Goal: Task Accomplishment & Management: Use online tool/utility

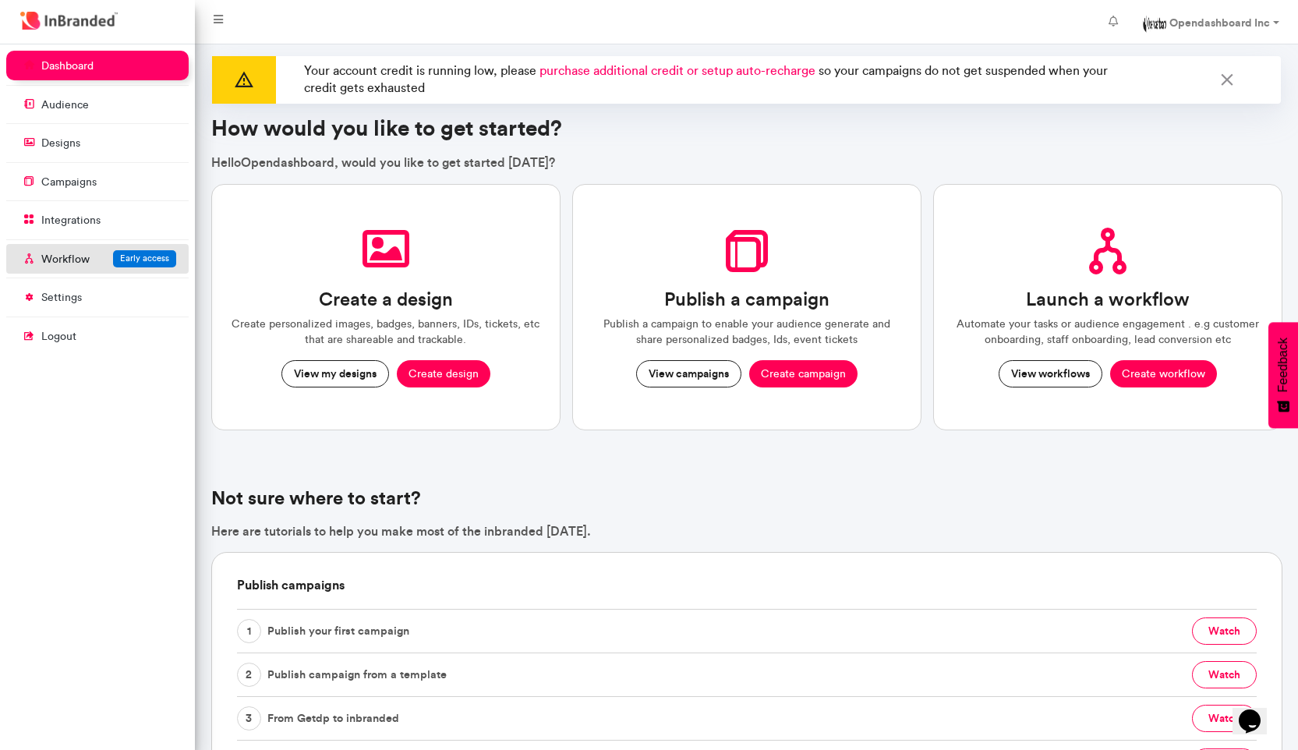
click at [95, 260] on link "Workflow Early access" at bounding box center [97, 259] width 182 height 30
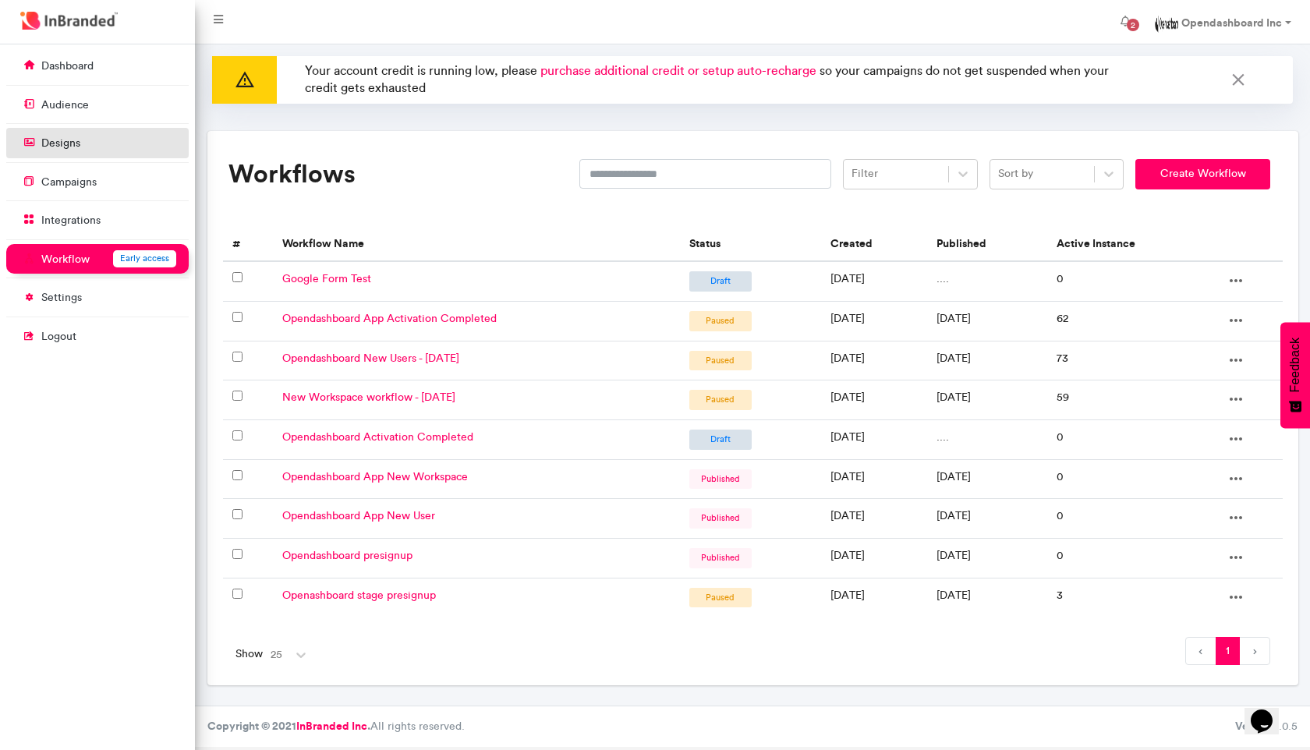
click at [122, 132] on link "designs" at bounding box center [97, 143] width 182 height 30
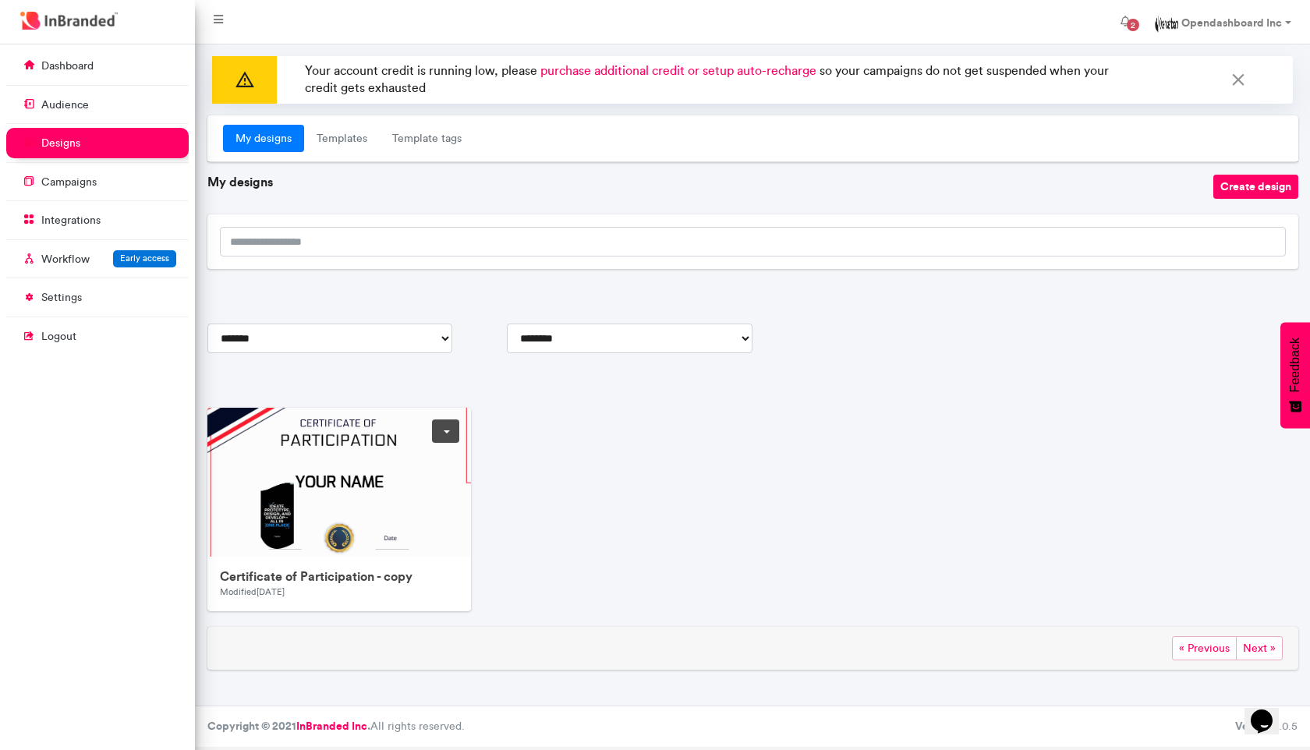
click at [270, 477] on img at bounding box center [519, 636] width 624 height 456
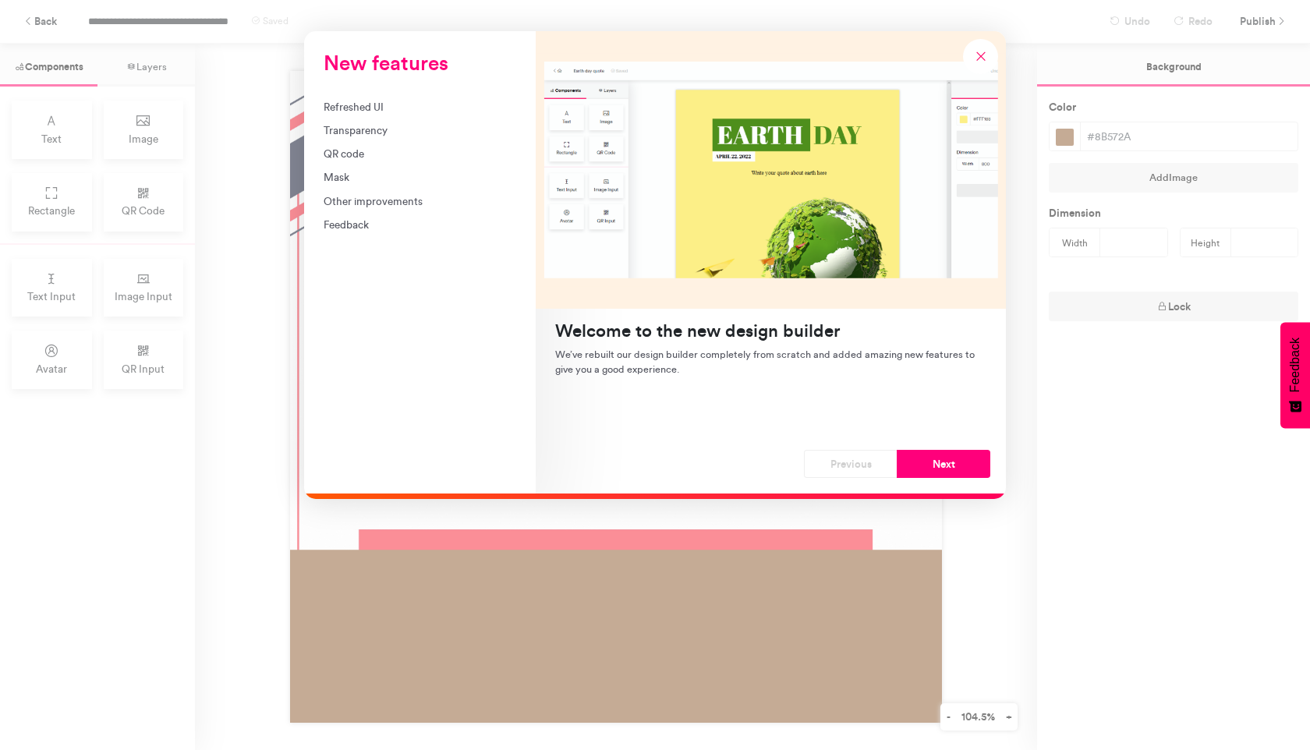
click at [404, 114] on div "Refreshed UI" at bounding box center [420, 107] width 193 height 16
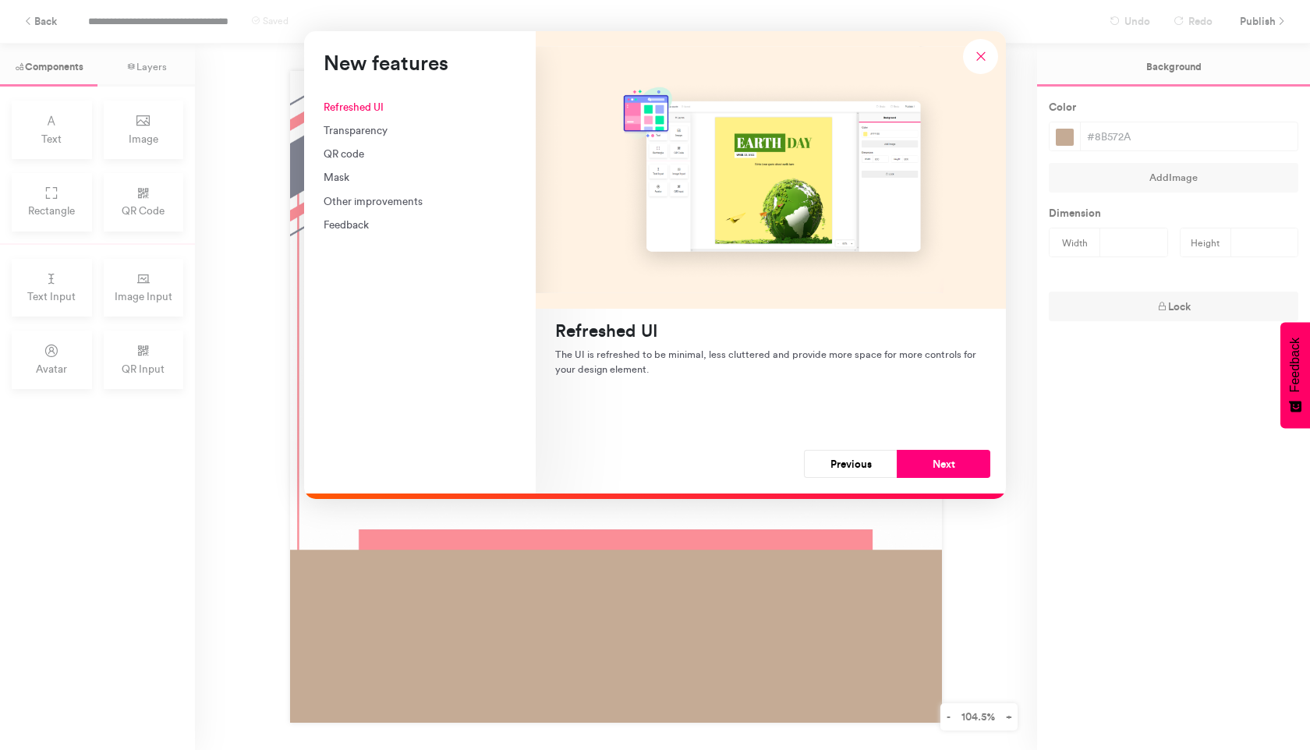
click at [394, 126] on div "Transparency" at bounding box center [420, 130] width 193 height 16
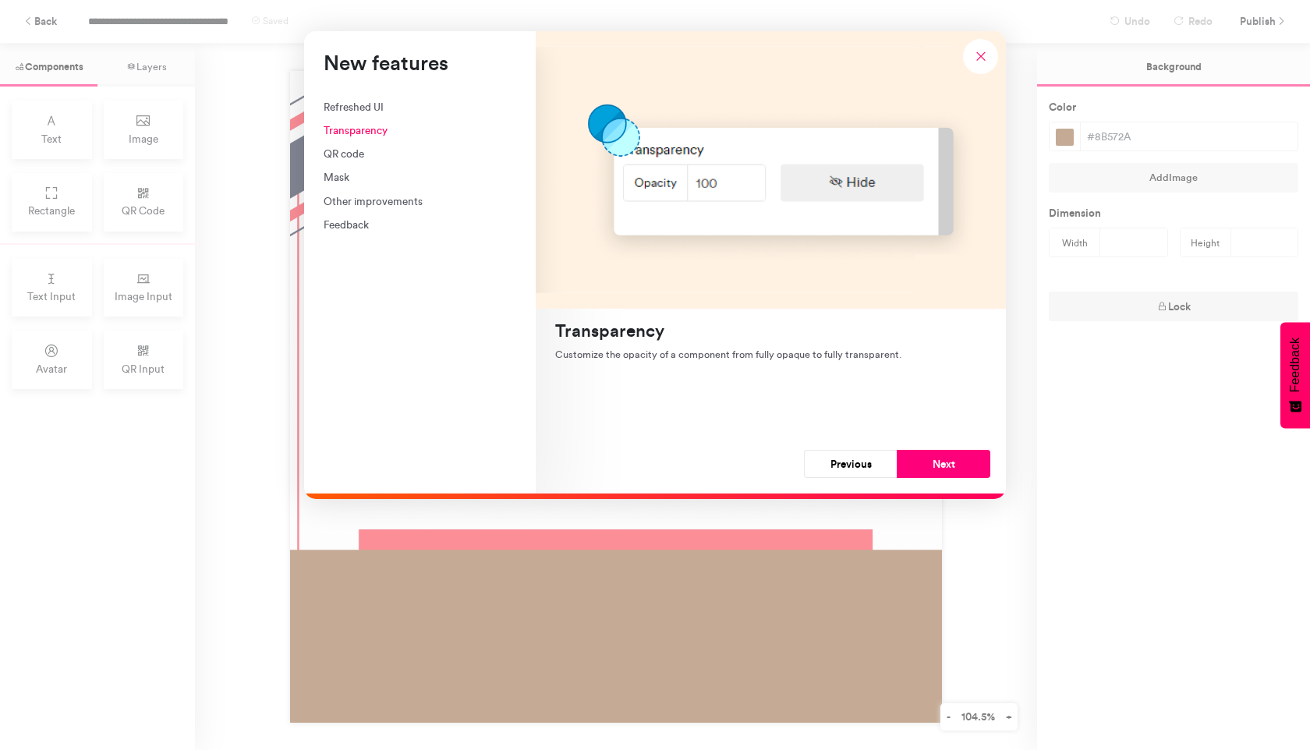
click at [388, 153] on div "QR code" at bounding box center [420, 154] width 193 height 16
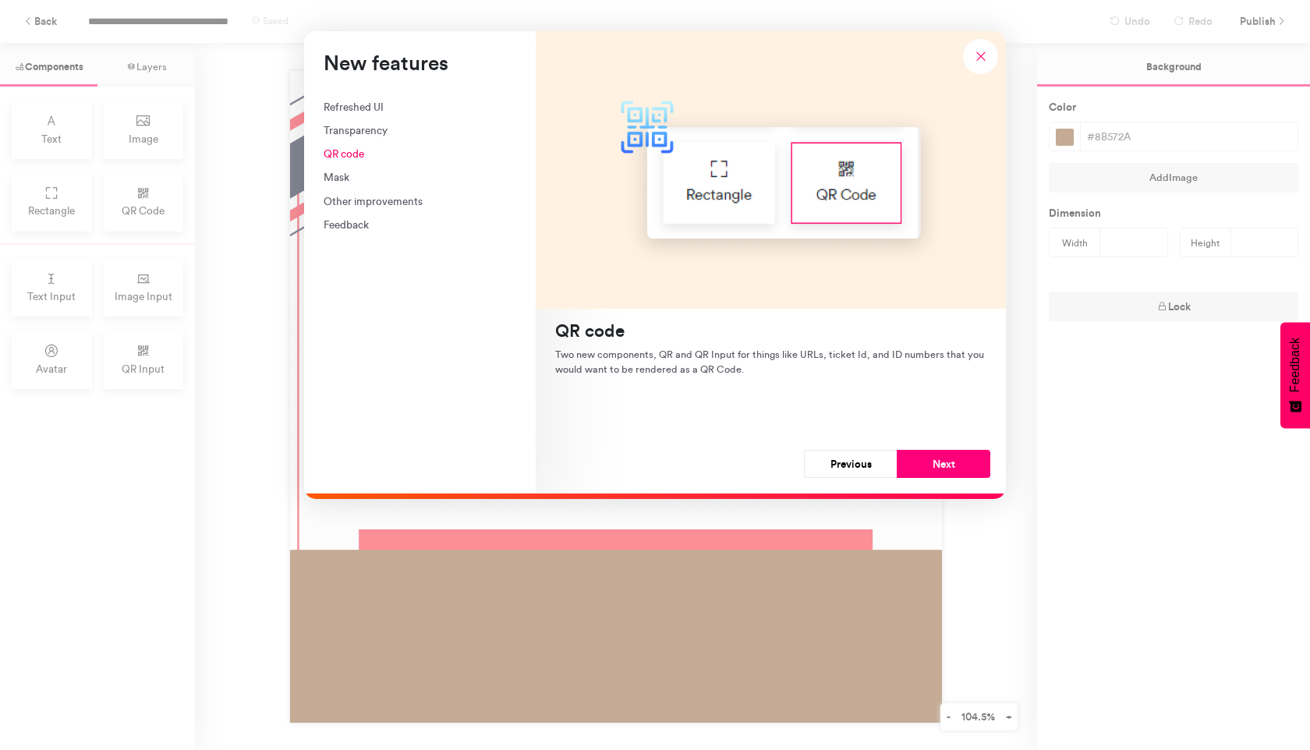
click at [372, 170] on div "Mask" at bounding box center [420, 177] width 193 height 16
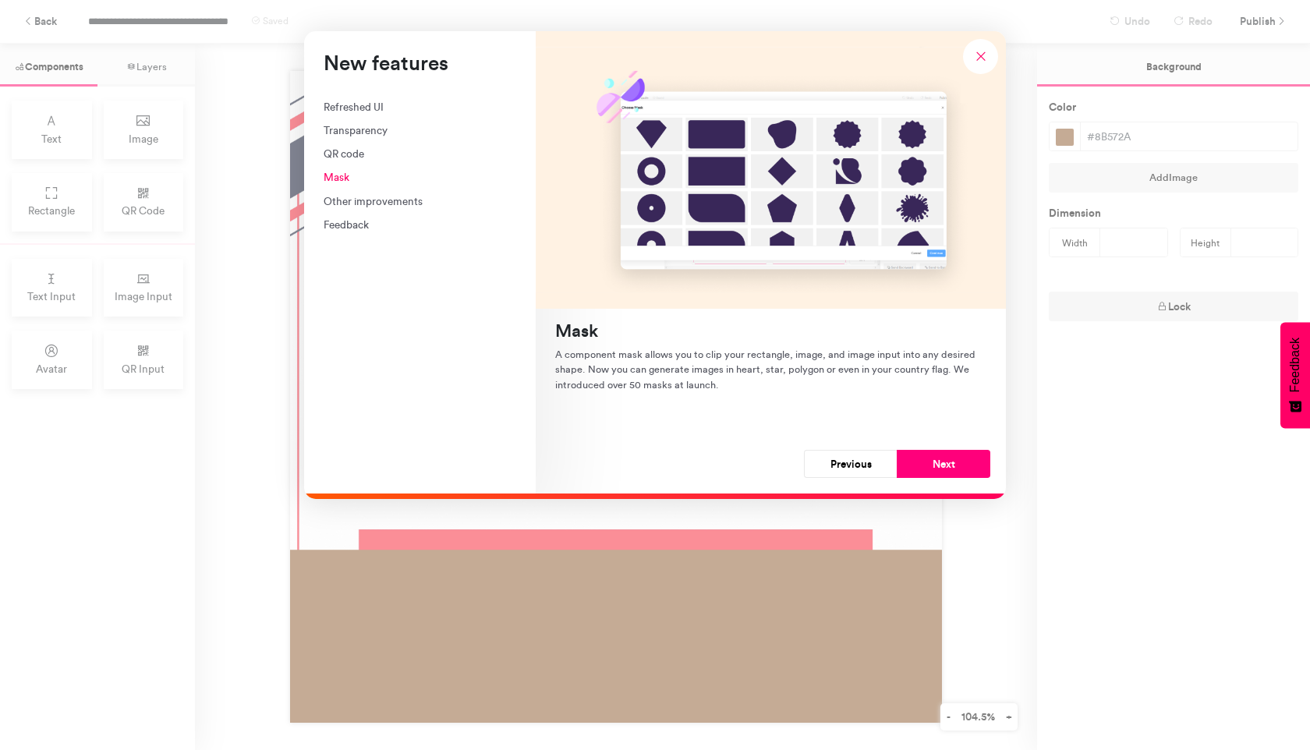
click at [374, 200] on div "Other improvements" at bounding box center [420, 201] width 193 height 16
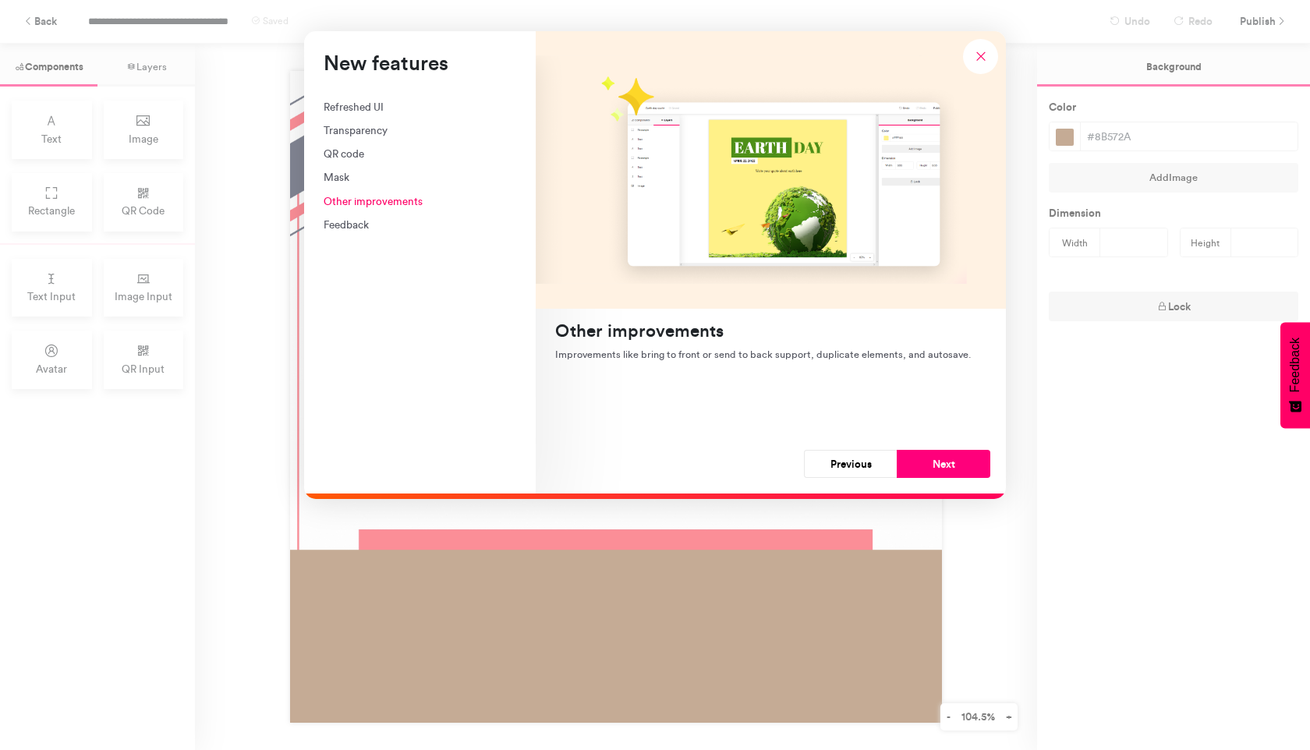
click at [353, 231] on div "Feedback" at bounding box center [420, 225] width 193 height 16
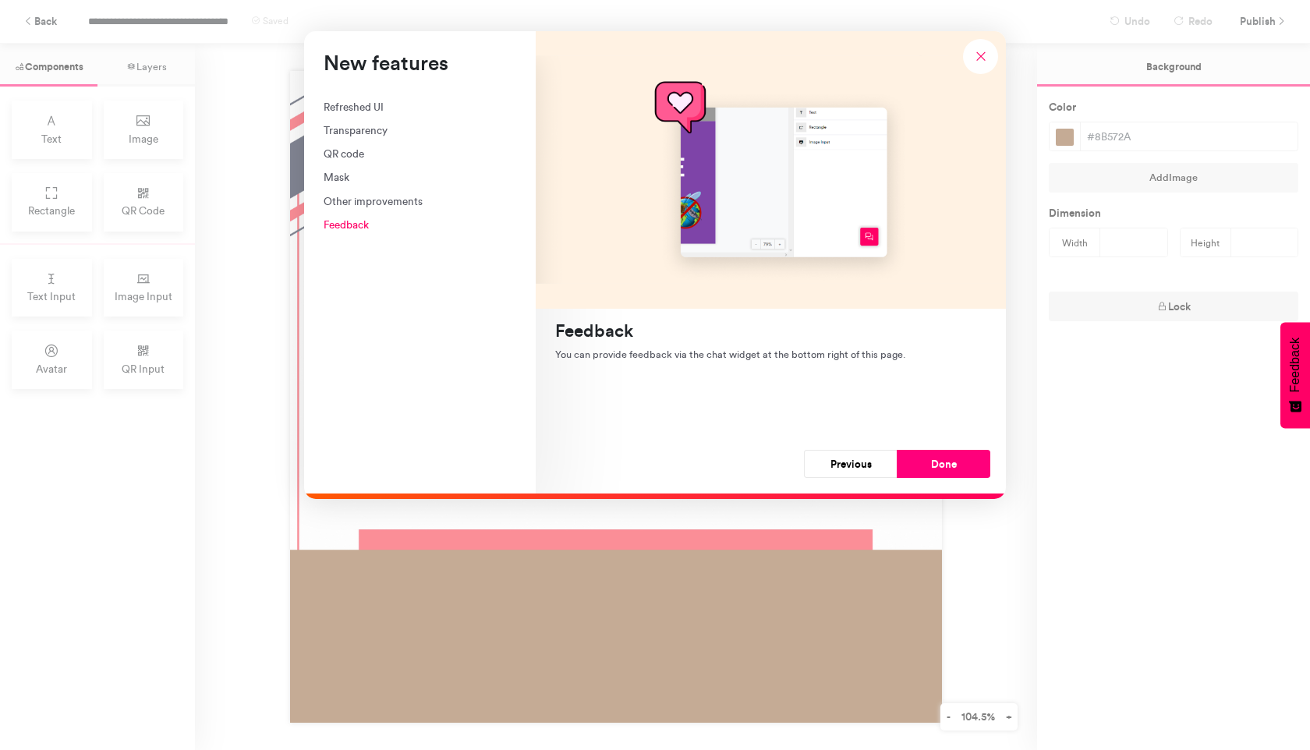
click at [376, 104] on div "Refreshed UI" at bounding box center [420, 107] width 193 height 16
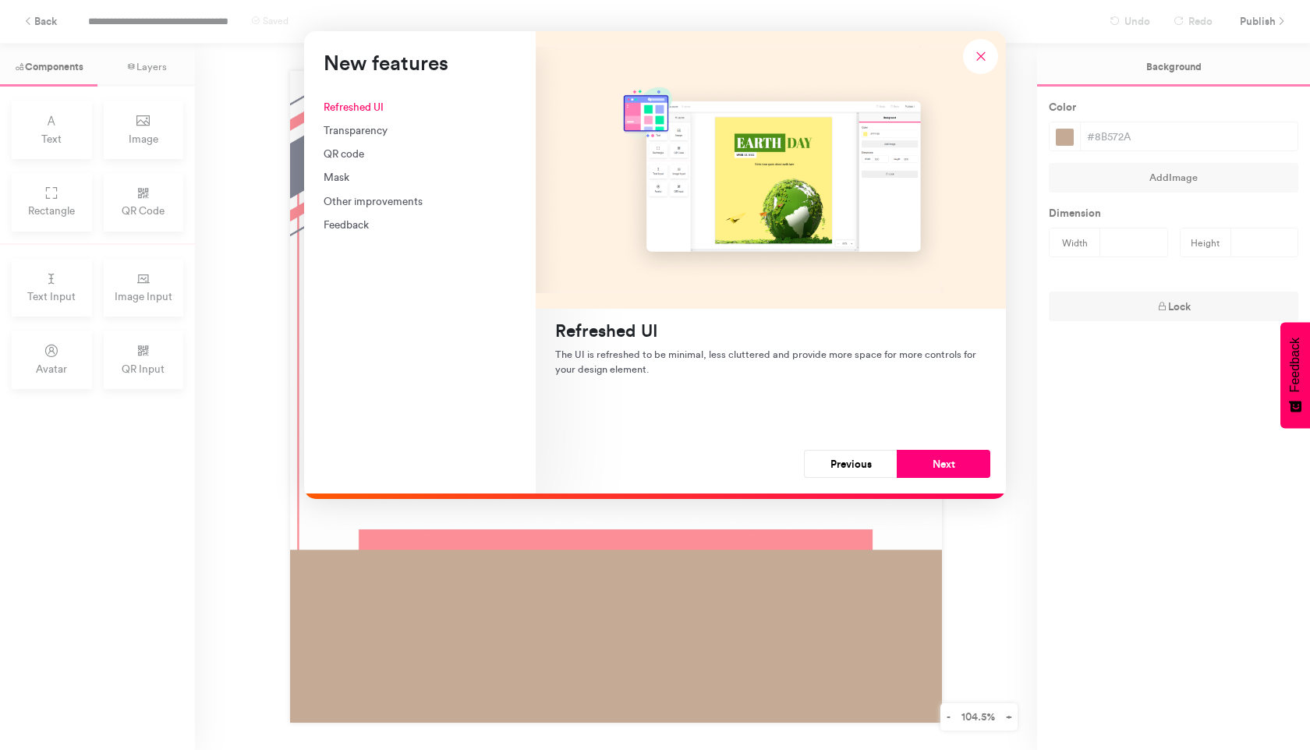
click at [416, 127] on div "Transparency" at bounding box center [420, 130] width 193 height 16
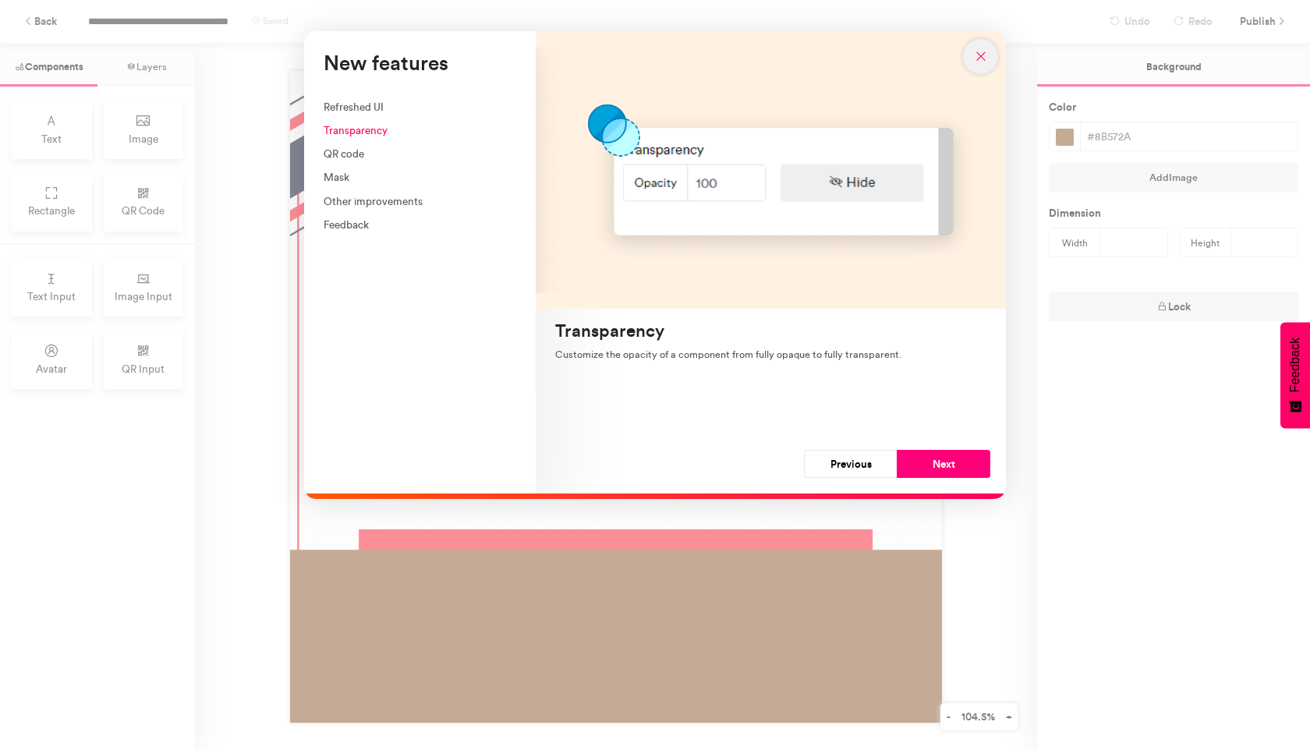
click at [984, 58] on icon "New features" at bounding box center [981, 56] width 14 height 14
